Goal: Transaction & Acquisition: Purchase product/service

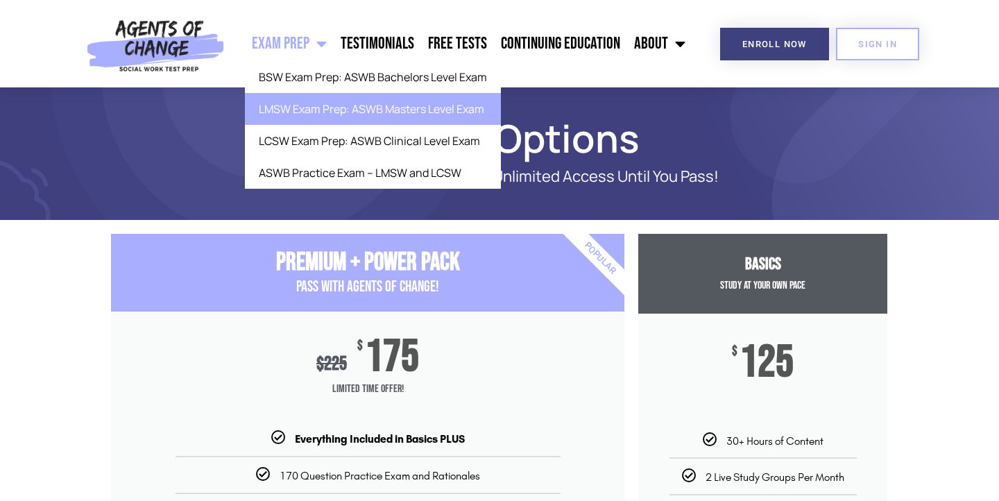
click at [293, 104] on link "LMSW Exam Prep: ASWB Masters Level Exam" at bounding box center [373, 109] width 256 height 32
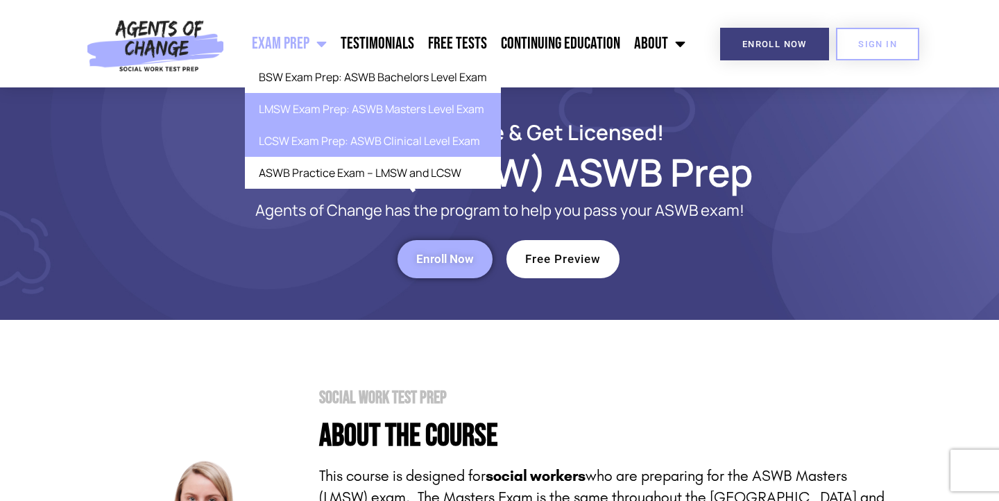
click at [303, 138] on link "LCSW Exam Prep: ASWB Clinical Level Exam" at bounding box center [373, 141] width 256 height 32
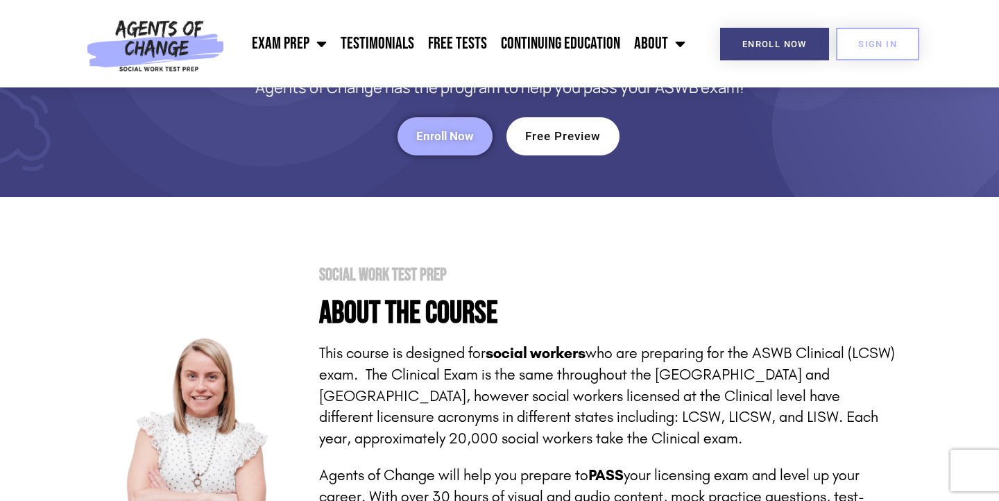
scroll to position [88, 0]
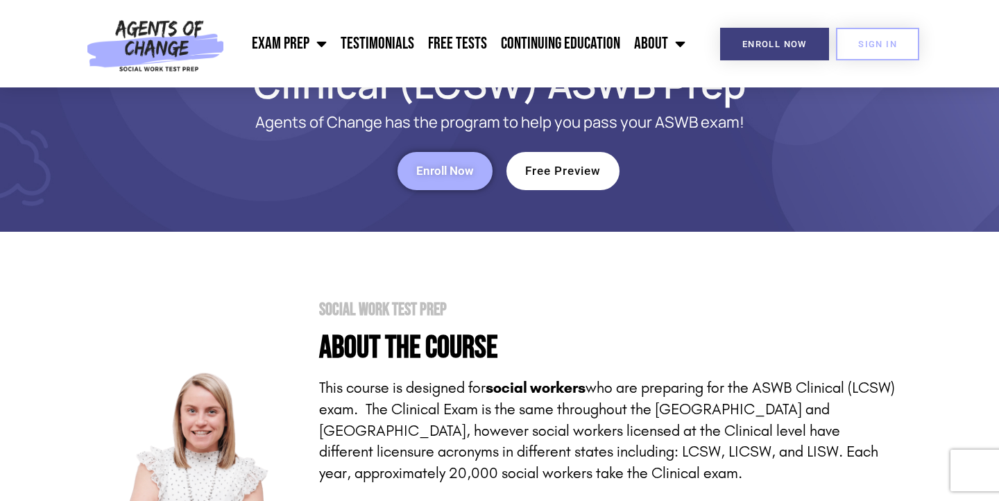
click at [423, 167] on span "Enroll Now" at bounding box center [445, 171] width 58 height 12
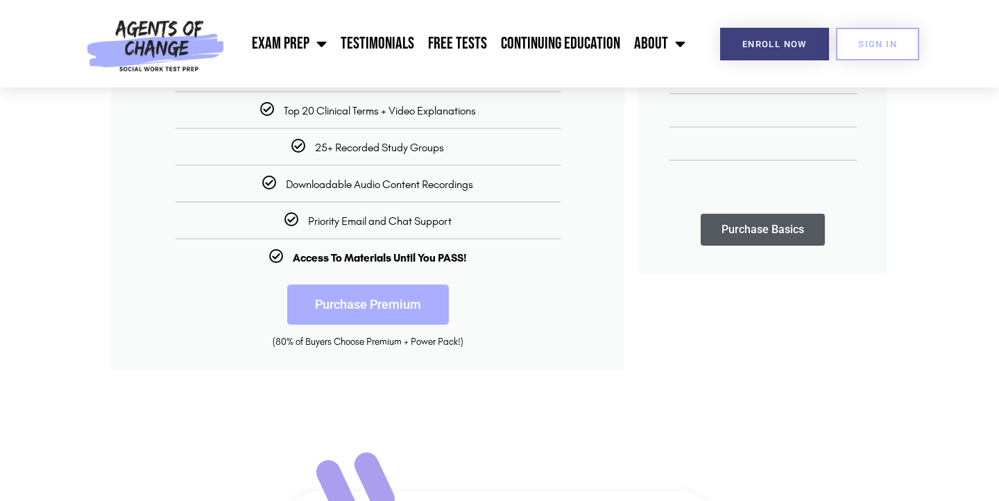
scroll to position [291, 0]
